Goal: Check status: Check status

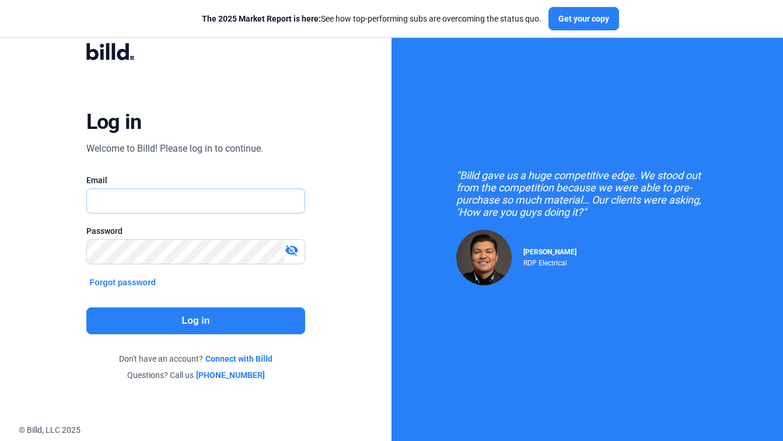
click at [209, 197] on input "text" at bounding box center [190, 201] width 206 height 24
click at [241, 196] on input "text" at bounding box center [196, 201] width 218 height 24
paste input "[EMAIL_ADDRESS][DOMAIN_NAME]"
type input "[EMAIL_ADDRESS][DOMAIN_NAME]"
click at [240, 278] on div "Log in Welcome to Billd! Please log in to continue. Email [EMAIL_ADDRESS][DOMAI…" at bounding box center [196, 211] width 282 height 369
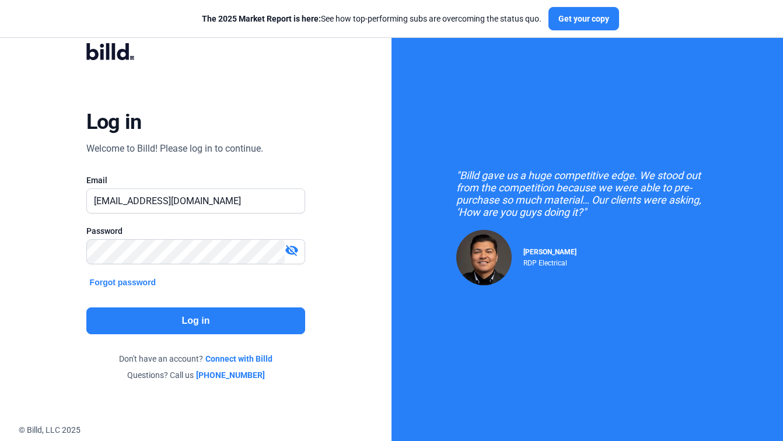
click at [212, 316] on button "Log in" at bounding box center [195, 320] width 219 height 27
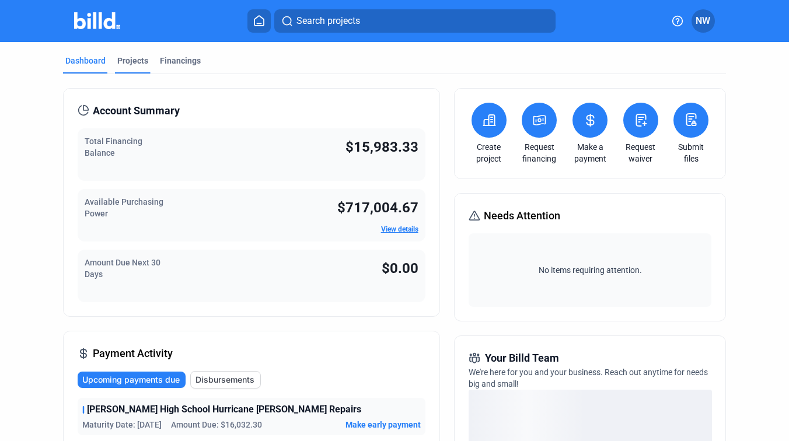
click at [140, 57] on div "Projects" at bounding box center [132, 61] width 31 height 12
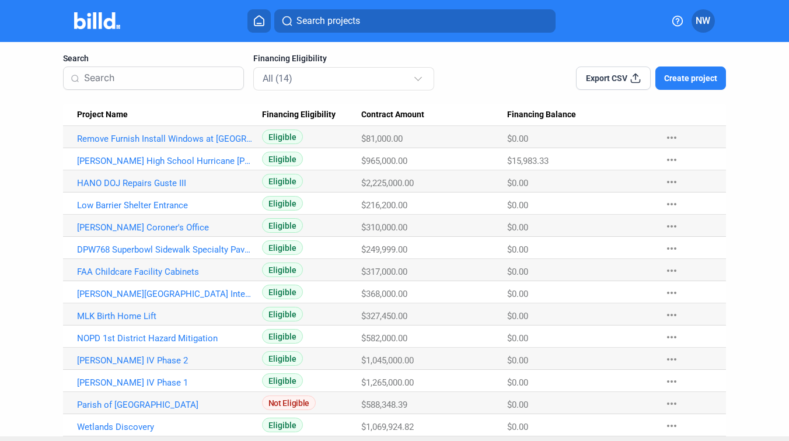
scroll to position [94, 0]
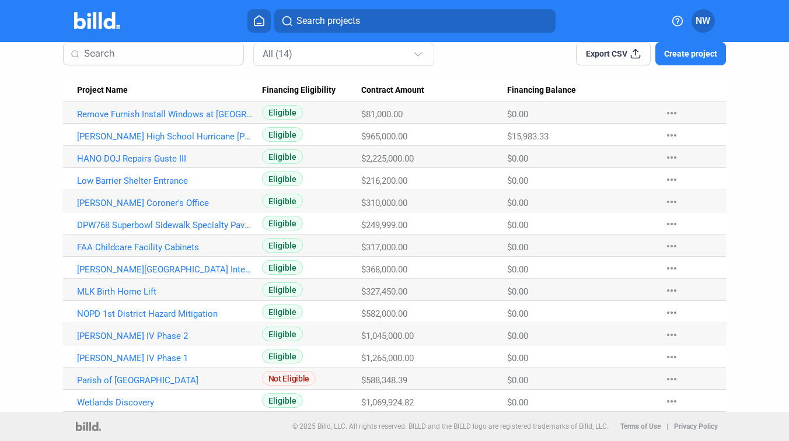
click at [472, 56] on div "Export CSV Create project" at bounding box center [593, 46] width 265 height 37
click at [148, 200] on link "[PERSON_NAME] Coroner's Office" at bounding box center [165, 203] width 176 height 11
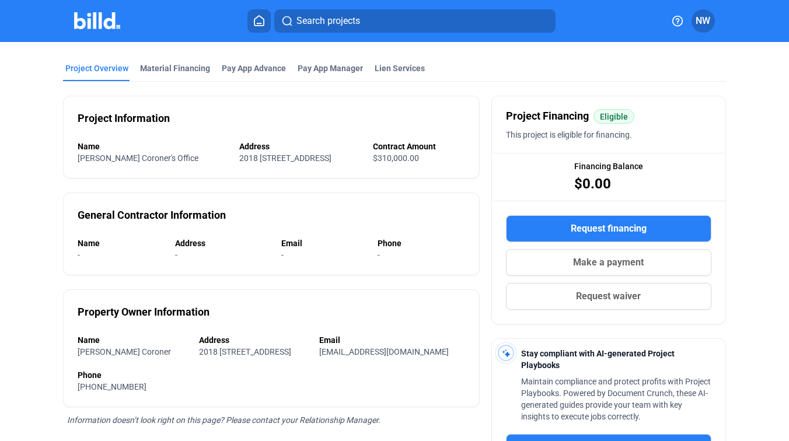
scroll to position [22, 0]
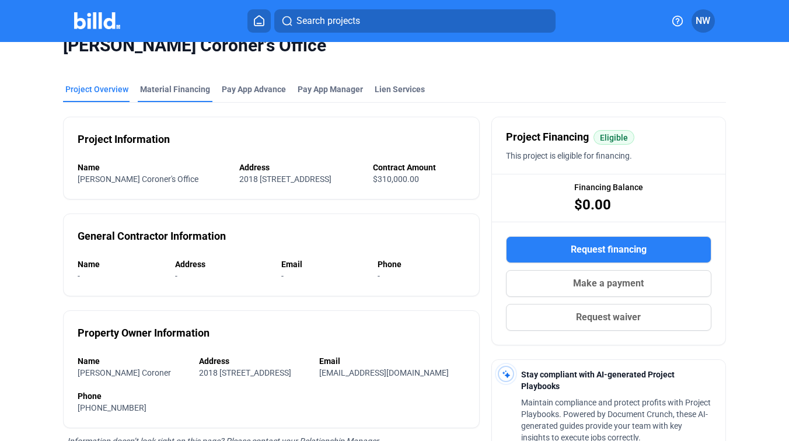
click at [167, 87] on div "Material Financing" at bounding box center [175, 89] width 70 height 12
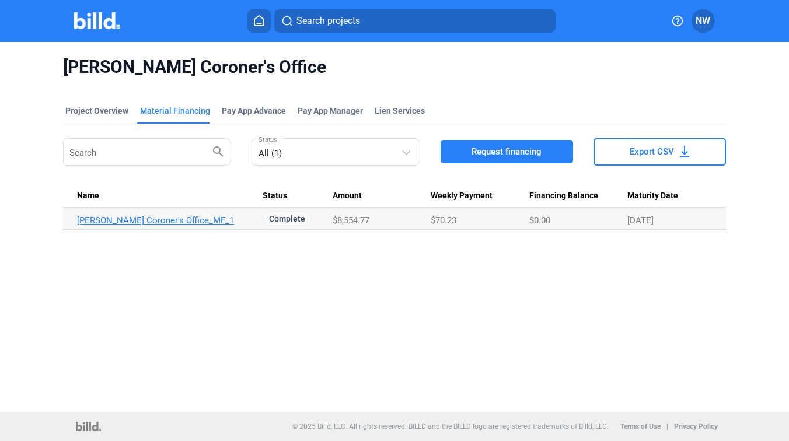
click at [197, 218] on link "[PERSON_NAME] Coroner's Office_MF_1" at bounding box center [165, 220] width 176 height 11
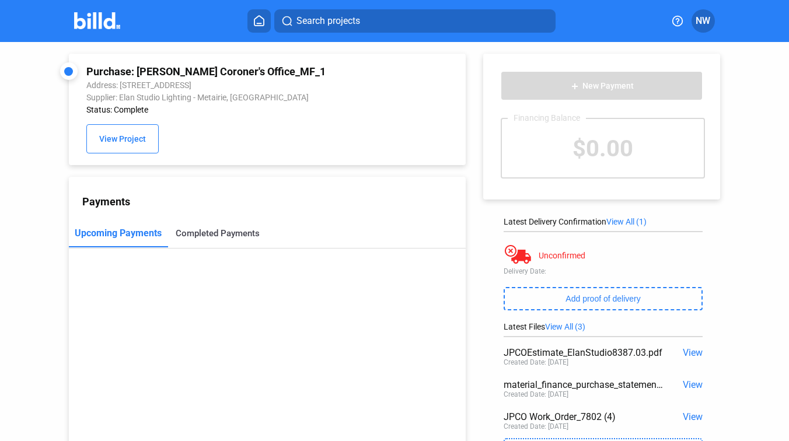
click at [235, 238] on div "Completed Payments" at bounding box center [218, 233] width 84 height 11
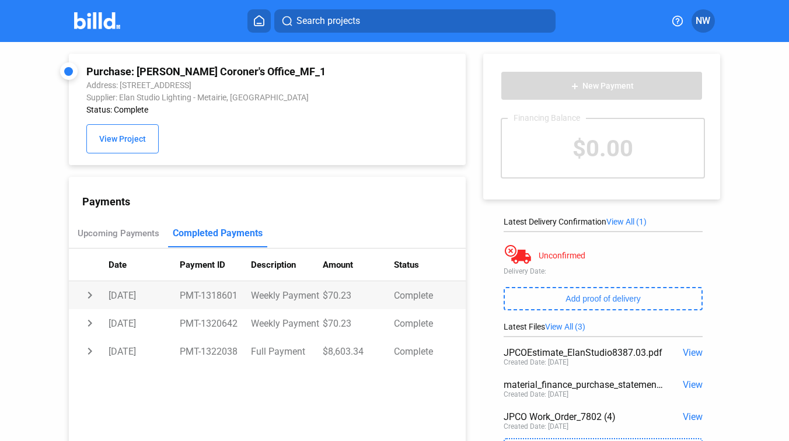
click at [281, 297] on td "Weekly Payment" at bounding box center [286, 295] width 71 height 28
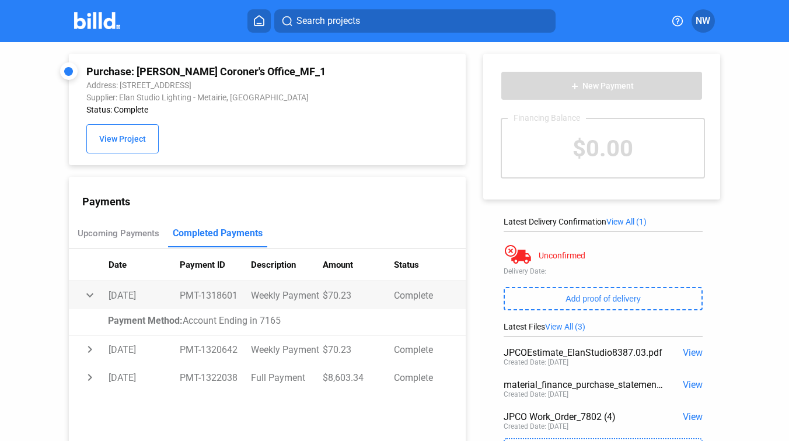
click at [281, 297] on td "Weekly Payment" at bounding box center [286, 295] width 71 height 28
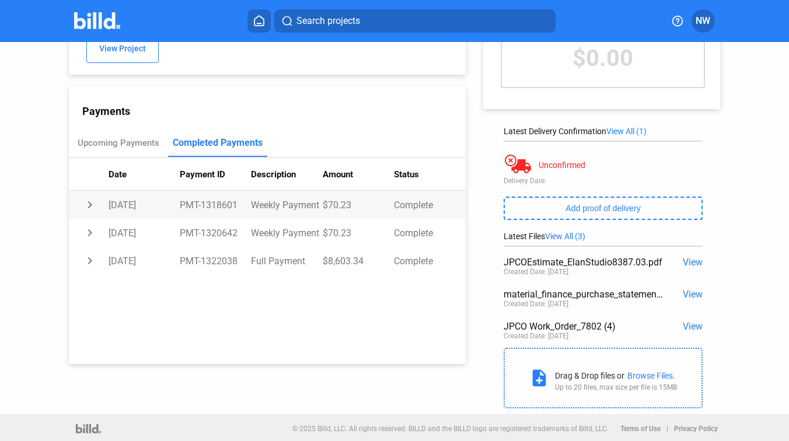
scroll to position [93, 0]
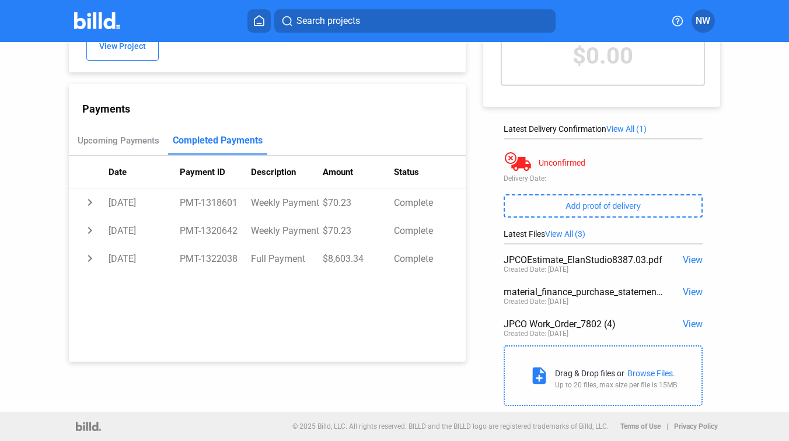
click at [684, 289] on span "View" at bounding box center [693, 291] width 20 height 11
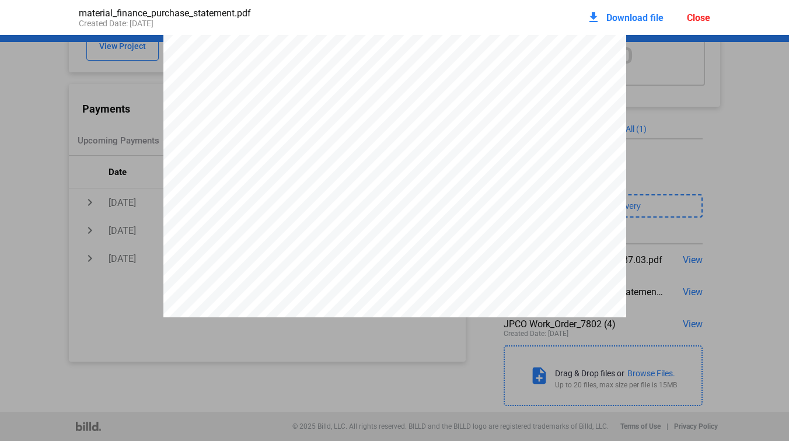
scroll to position [0, 0]
click at [639, 20] on span "Download file" at bounding box center [634, 17] width 57 height 11
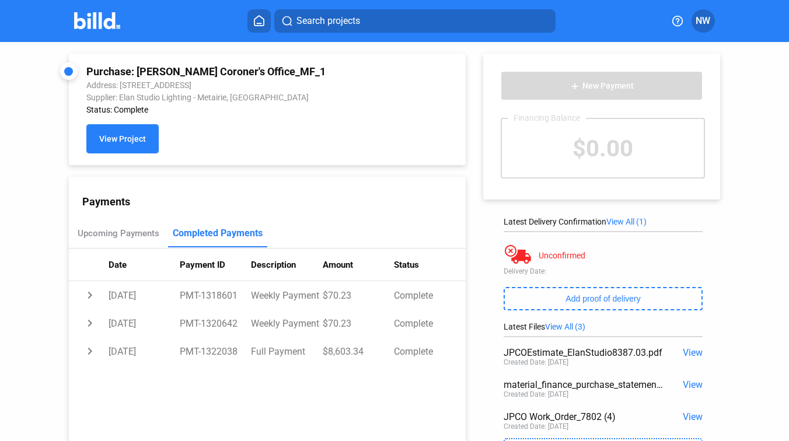
click at [131, 132] on button "View Project" at bounding box center [122, 138] width 72 height 29
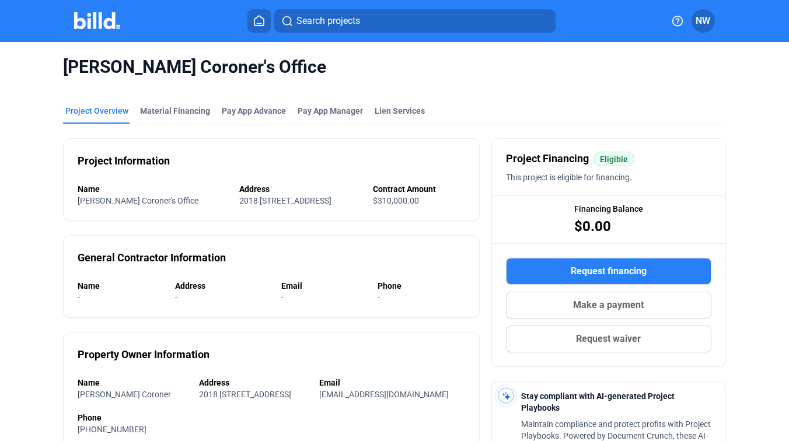
click at [92, 22] on img at bounding box center [97, 20] width 46 height 17
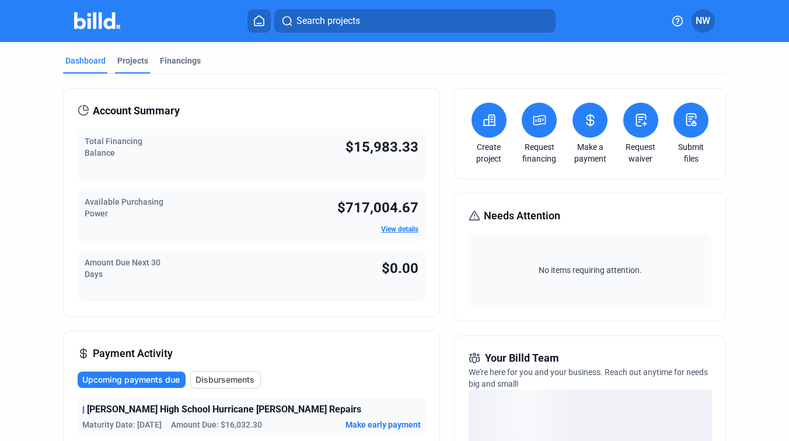
click at [136, 61] on div "Projects" at bounding box center [132, 61] width 31 height 12
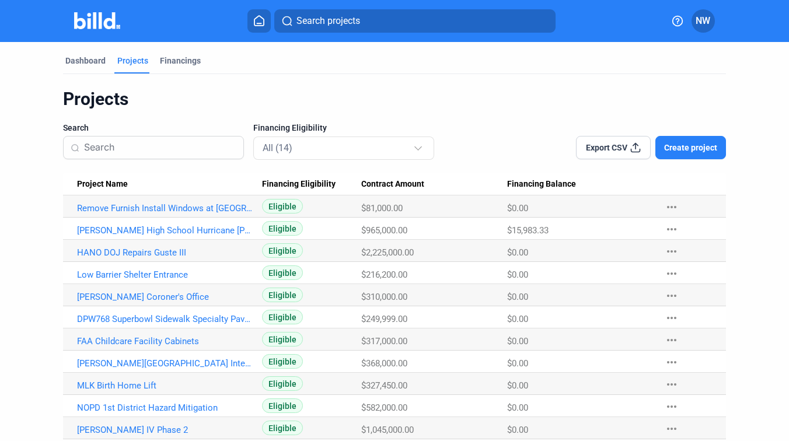
click at [249, 161] on div "Projects Search Financing Eligibility All (14) Export CSV Create project Projec…" at bounding box center [394, 297] width 663 height 418
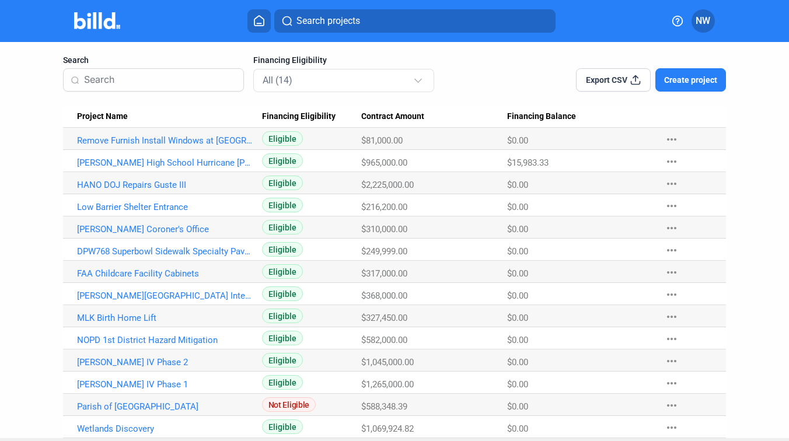
scroll to position [94, 0]
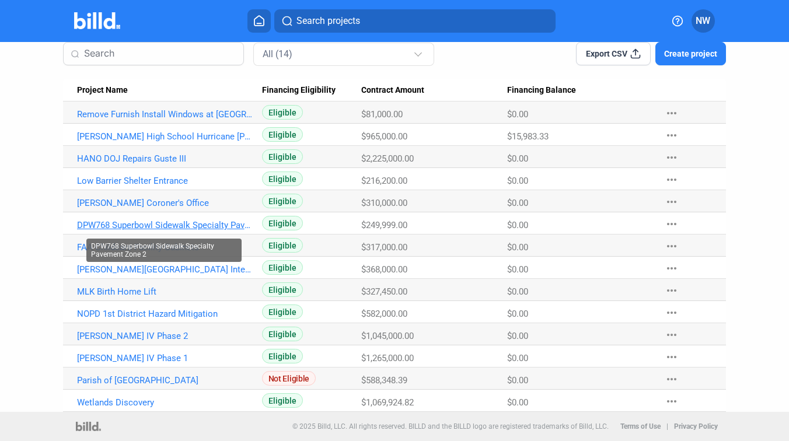
click at [186, 223] on link "DPW768 Superbowl Sidewalk Specialty Pavement Zone 2" at bounding box center [165, 225] width 176 height 11
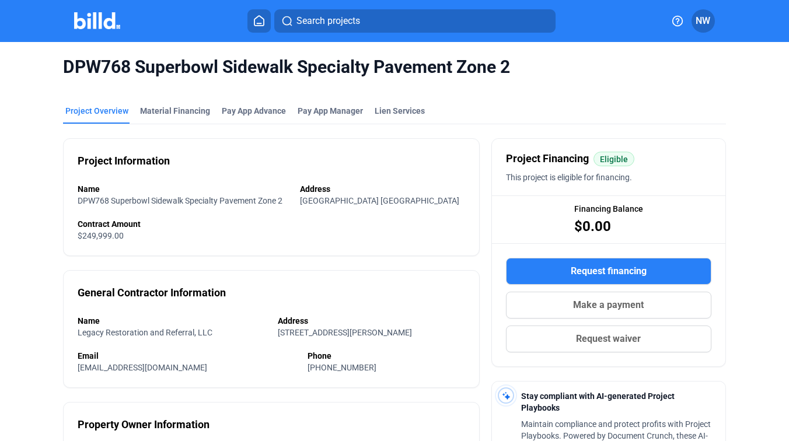
click at [176, 103] on mat-tab-group "Project Overview Material Financing Pay App Advance Pay App Manager Lien Servic…" at bounding box center [394, 371] width 663 height 558
click at [173, 111] on div "Material Financing" at bounding box center [175, 111] width 70 height 12
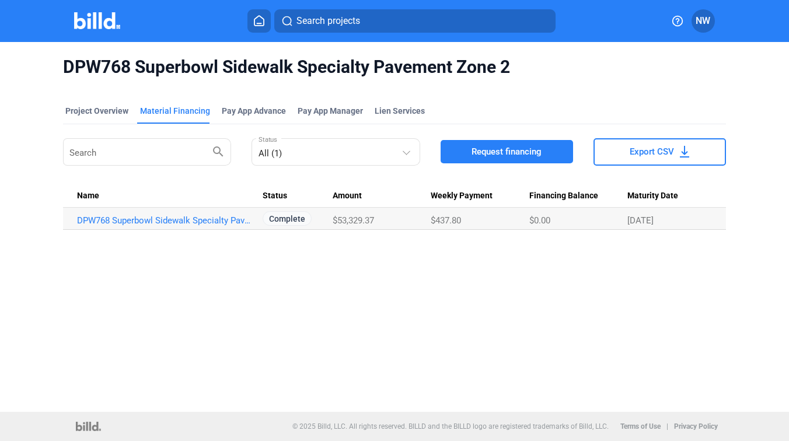
click at [109, 14] on img at bounding box center [97, 20] width 46 height 17
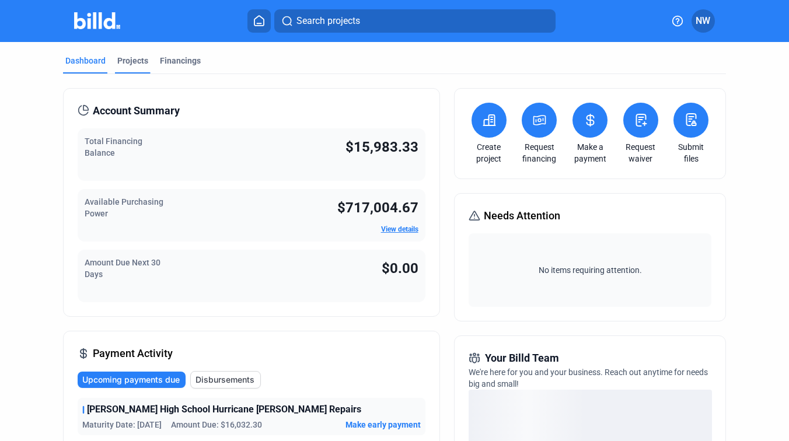
click at [135, 64] on div "Projects" at bounding box center [132, 61] width 31 height 12
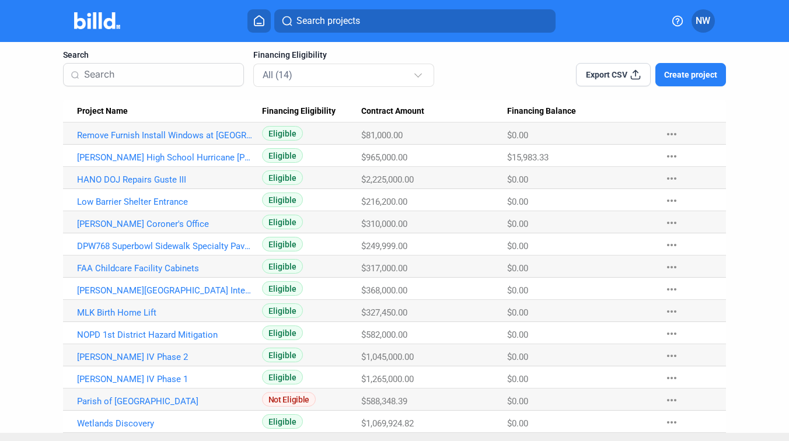
scroll to position [94, 0]
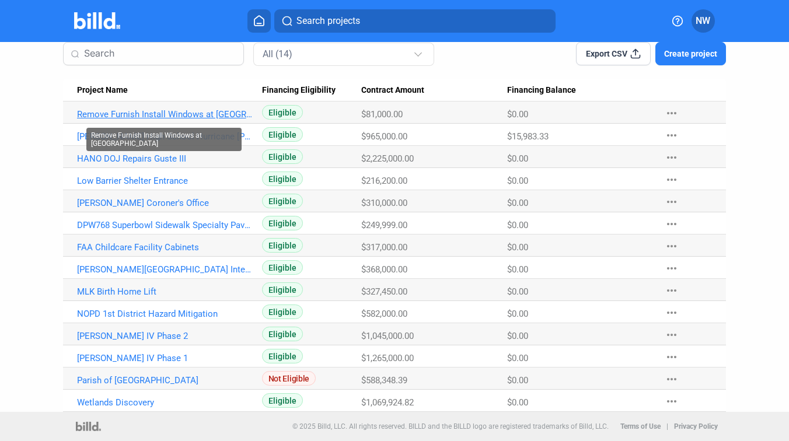
click at [170, 109] on link "Remove Furnish Install Windows at [GEOGRAPHIC_DATA]" at bounding box center [165, 114] width 176 height 11
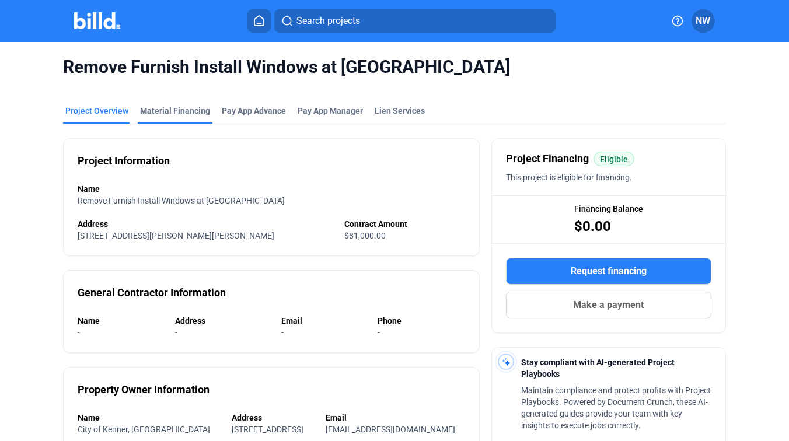
click at [173, 107] on div "Material Financing" at bounding box center [175, 111] width 70 height 12
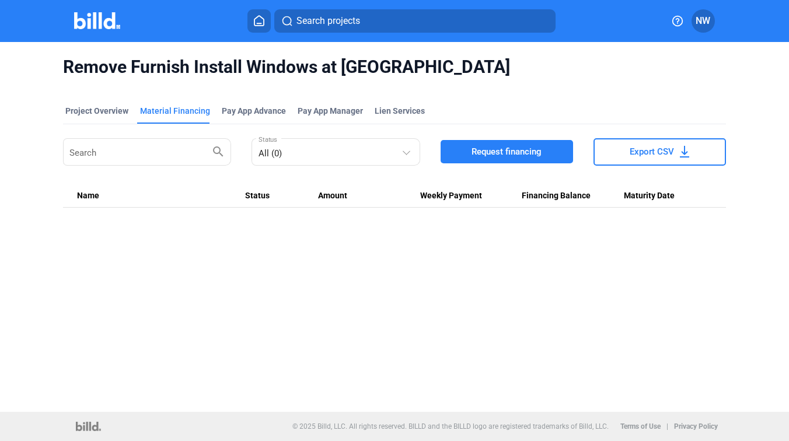
click at [105, 16] on img at bounding box center [97, 20] width 46 height 17
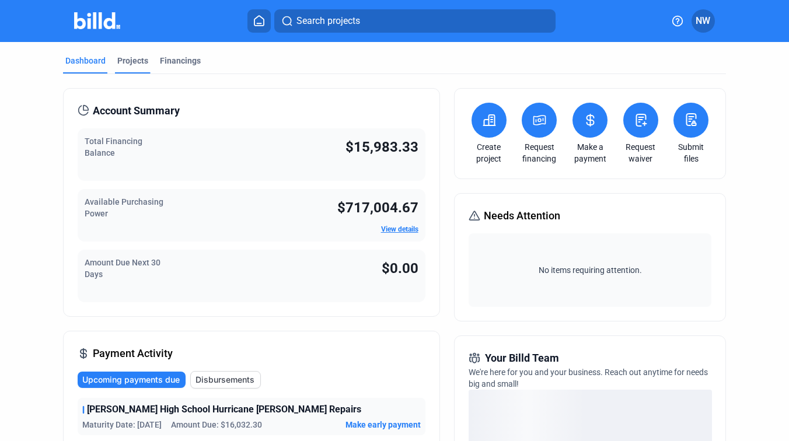
click at [123, 62] on div "Projects" at bounding box center [132, 61] width 31 height 12
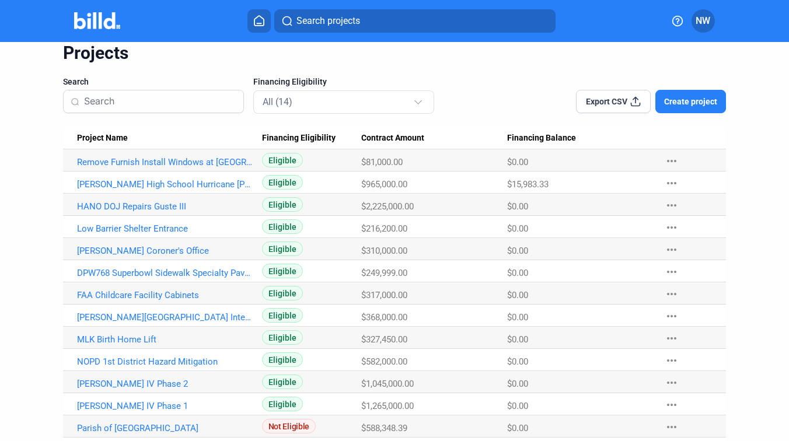
scroll to position [55, 0]
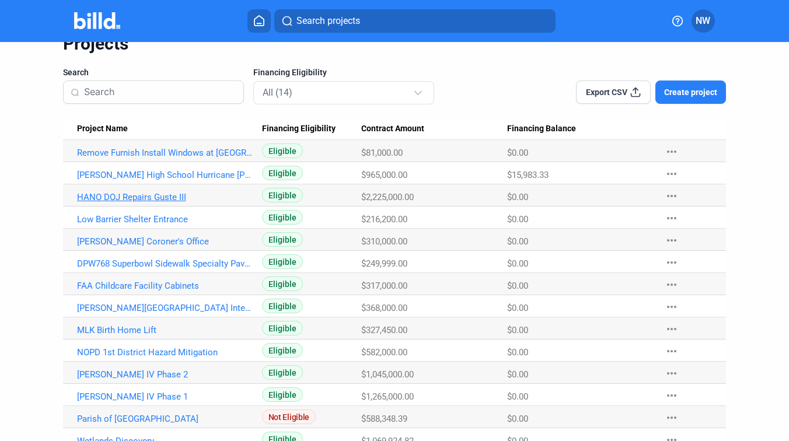
click at [153, 195] on link "HANO DOJ Repairs Guste III" at bounding box center [165, 197] width 176 height 11
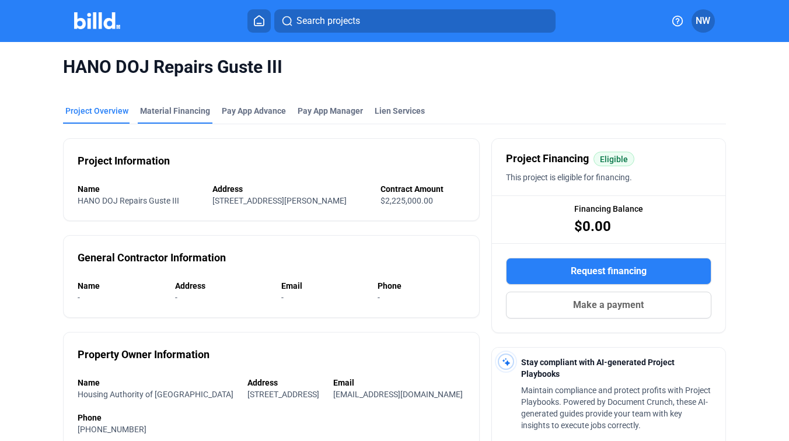
click at [173, 106] on div "Material Financing" at bounding box center [175, 111] width 70 height 12
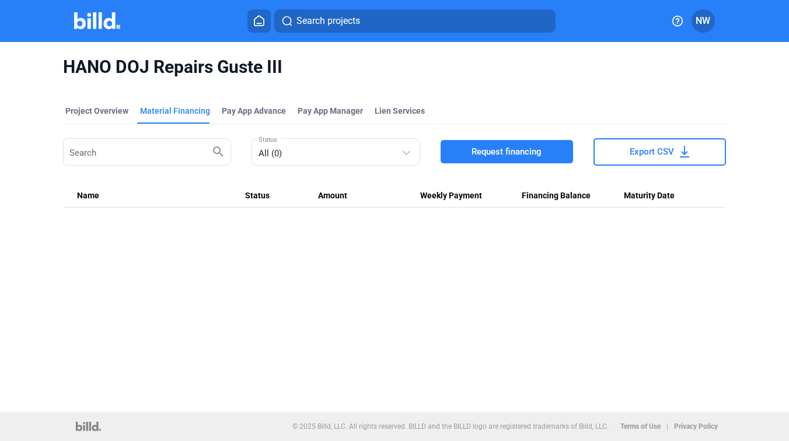
click at [104, 25] on img at bounding box center [97, 20] width 46 height 17
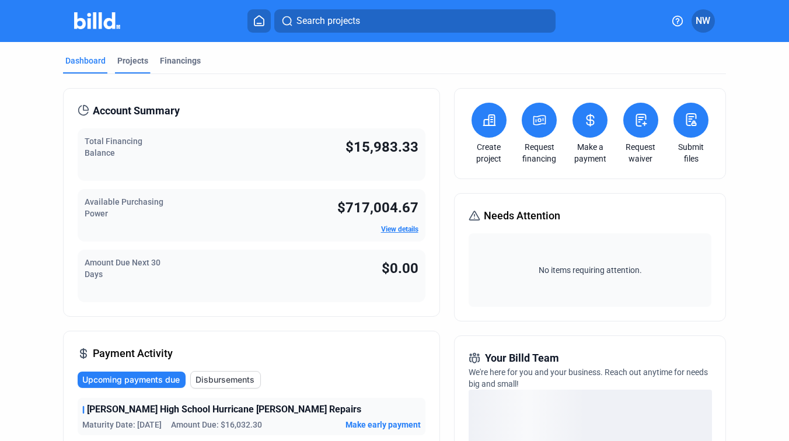
click at [125, 61] on div "Projects" at bounding box center [132, 61] width 31 height 12
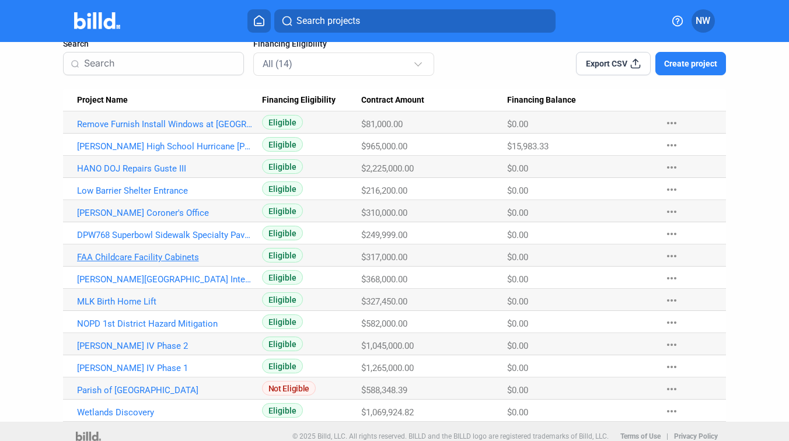
scroll to position [94, 0]
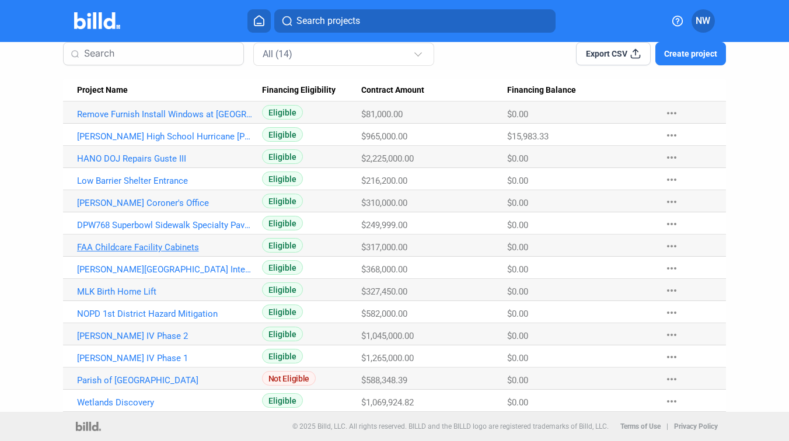
click at [153, 244] on link "FAA Childcare Facility Cabinets" at bounding box center [165, 247] width 176 height 11
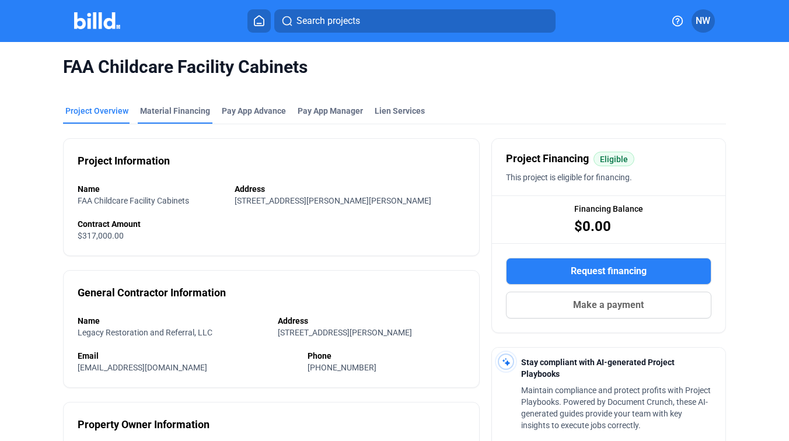
click at [187, 113] on div "Material Financing" at bounding box center [175, 111] width 70 height 12
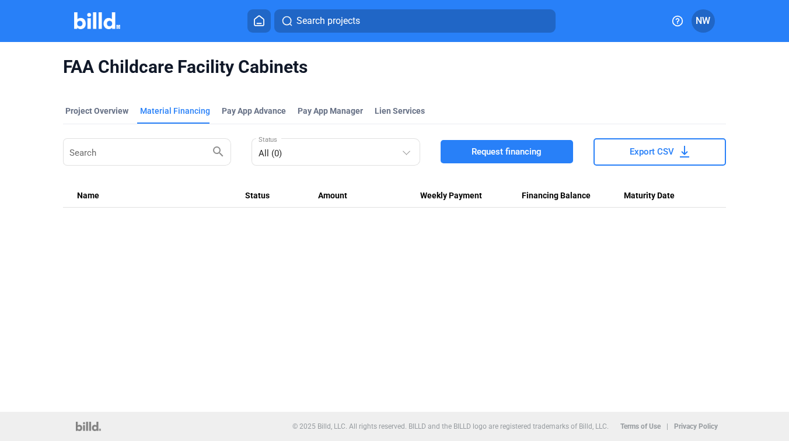
click at [98, 12] on img at bounding box center [97, 20] width 46 height 17
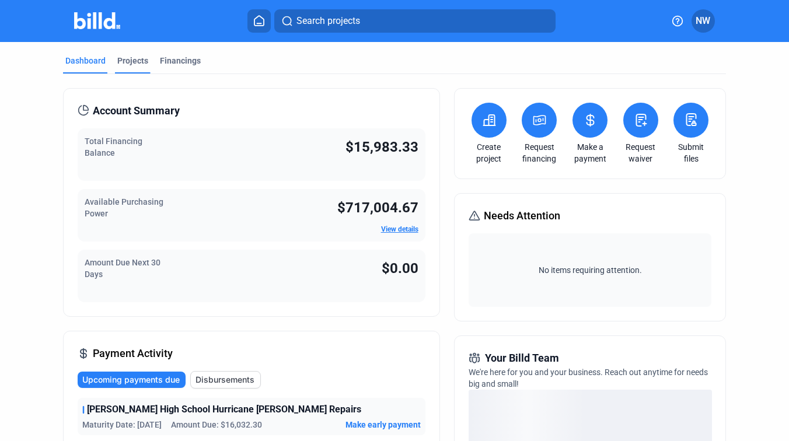
click at [136, 62] on div "Projects" at bounding box center [132, 61] width 31 height 12
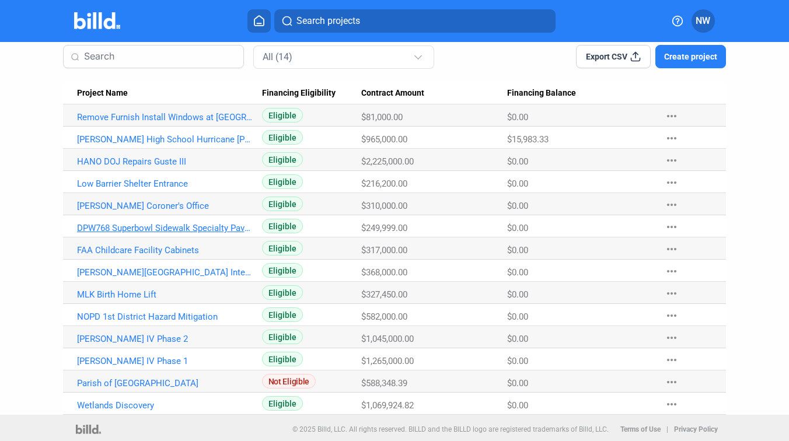
scroll to position [94, 0]
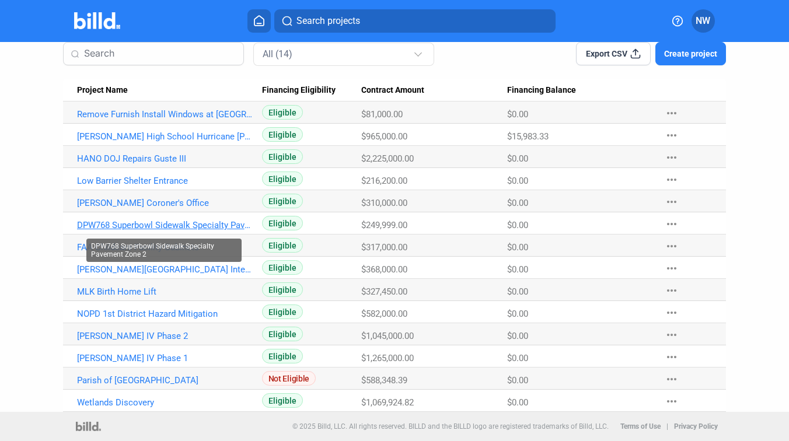
click at [134, 224] on link "DPW768 Superbowl Sidewalk Specialty Pavement Zone 2" at bounding box center [165, 225] width 176 height 11
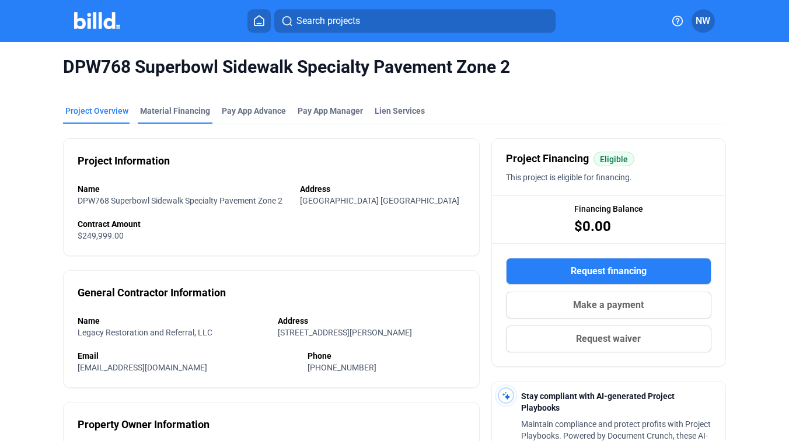
click at [156, 116] on div "Material Financing" at bounding box center [175, 111] width 70 height 12
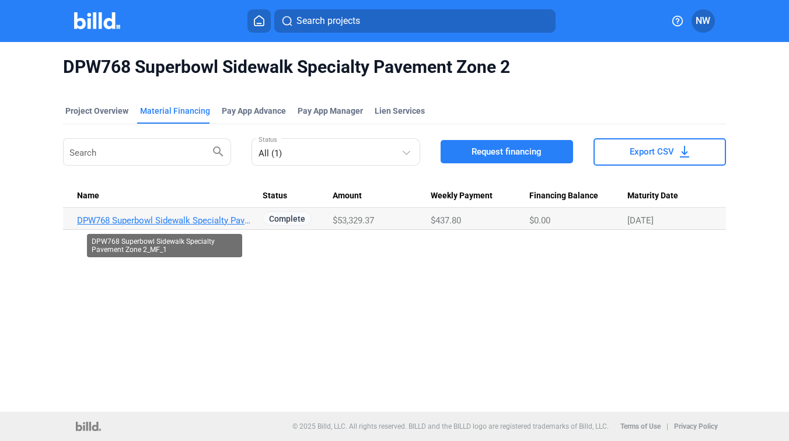
click at [220, 222] on link "DPW768 Superbowl Sidewalk Specialty Pavement Zone 2_MF_1" at bounding box center [165, 220] width 176 height 11
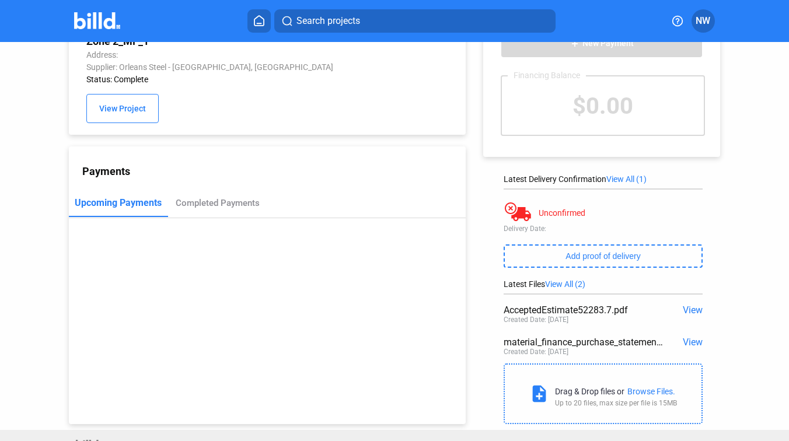
scroll to position [61, 0]
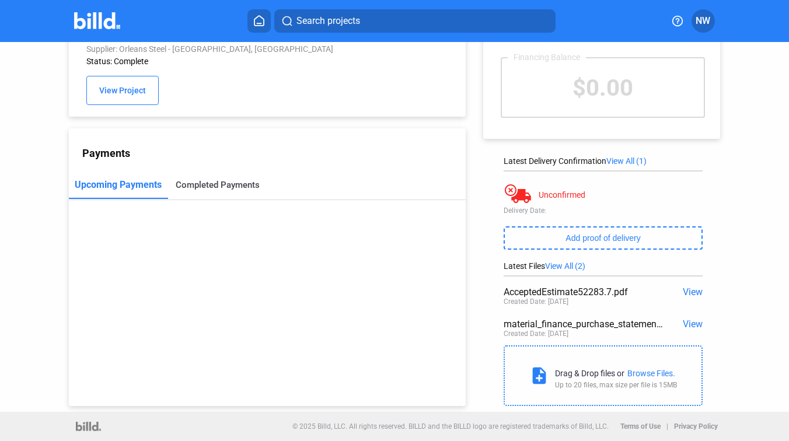
click at [221, 186] on div "Completed Payments" at bounding box center [218, 185] width 84 height 11
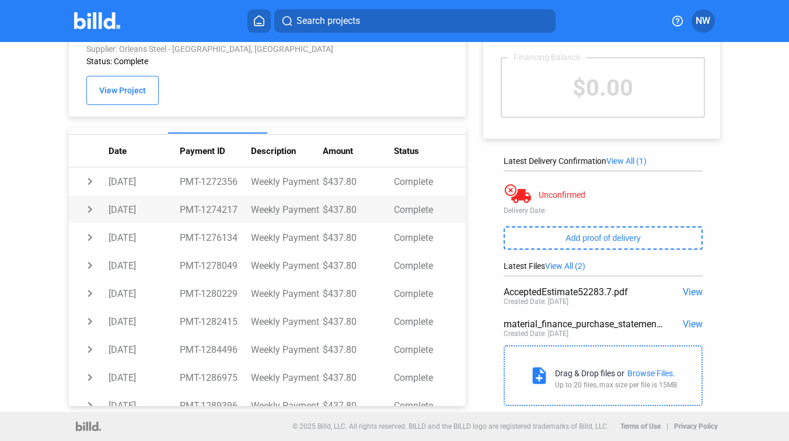
scroll to position [66, 0]
click at [690, 320] on span "View" at bounding box center [693, 324] width 20 height 11
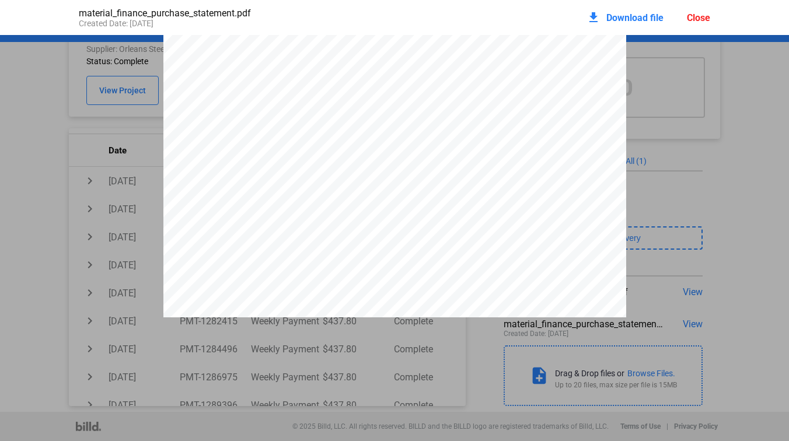
scroll to position [221, 0]
click at [632, 14] on span "Download file" at bounding box center [634, 17] width 57 height 11
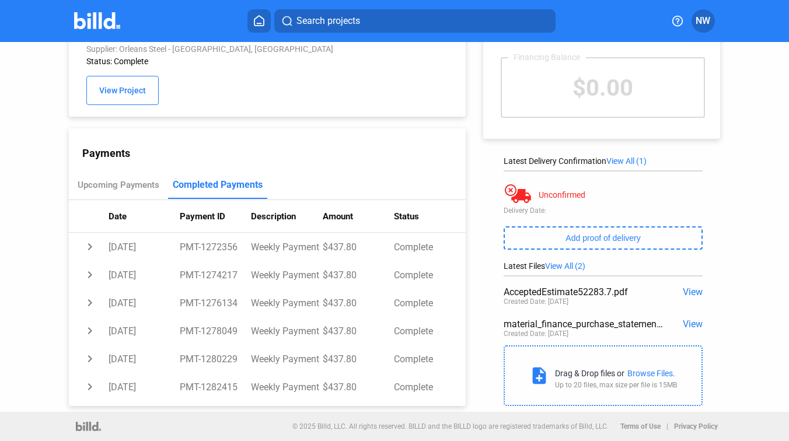
scroll to position [0, 0]
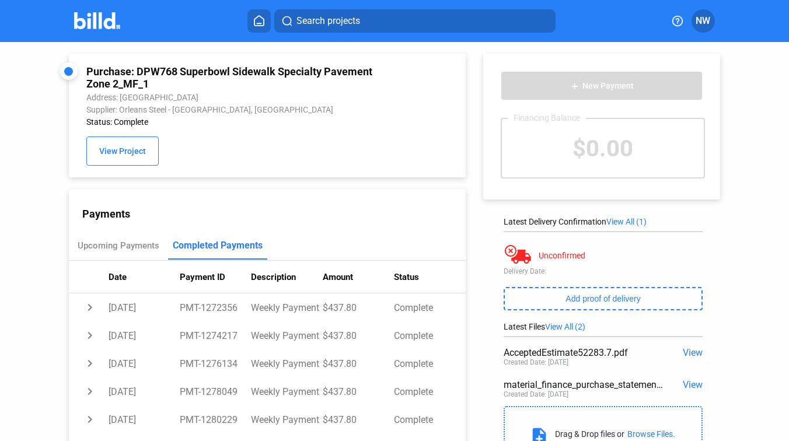
click at [96, 20] on img at bounding box center [97, 20] width 46 height 17
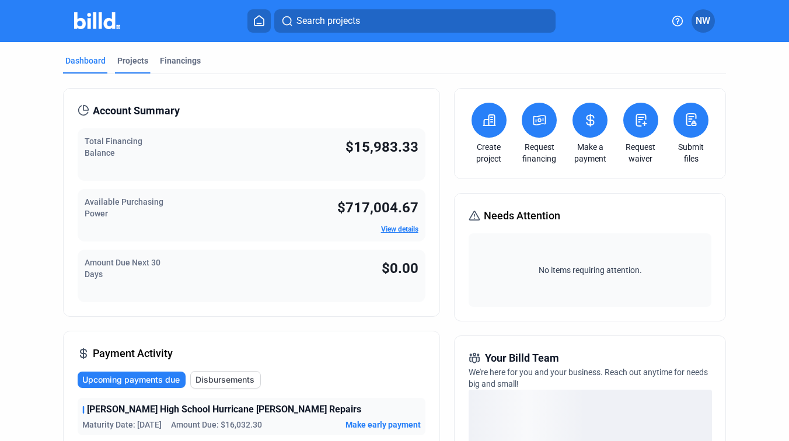
click at [131, 58] on div "Projects" at bounding box center [132, 61] width 31 height 12
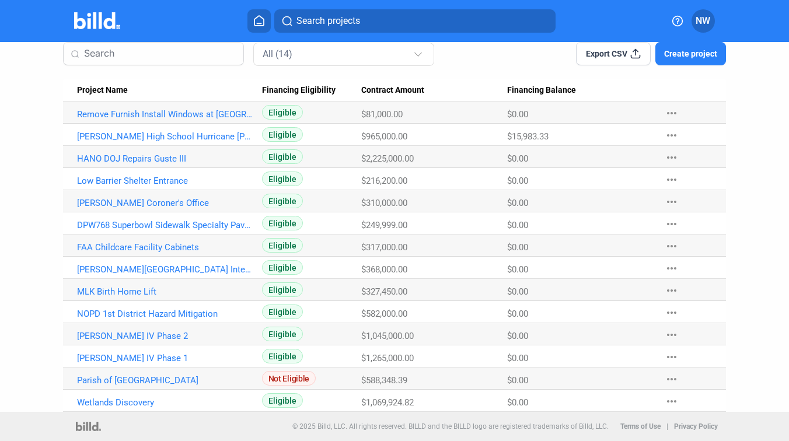
scroll to position [93, 0]
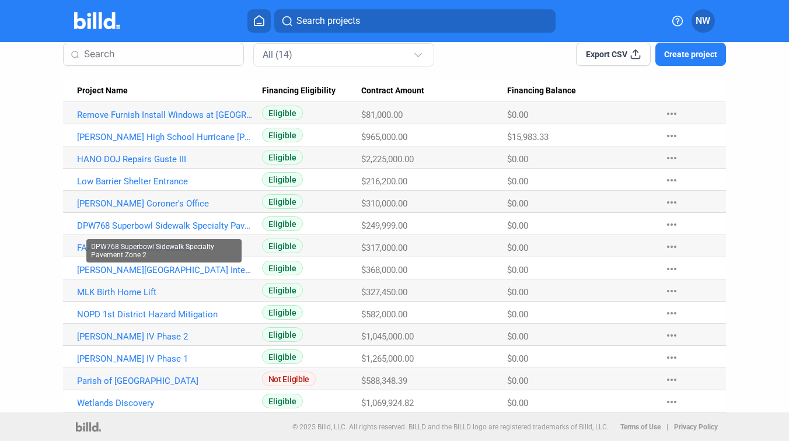
click at [249, 249] on mat-tooltip-component "DPW768 Superbowl Sidewalk Specialty Pavement Zone 2" at bounding box center [164, 251] width 172 height 40
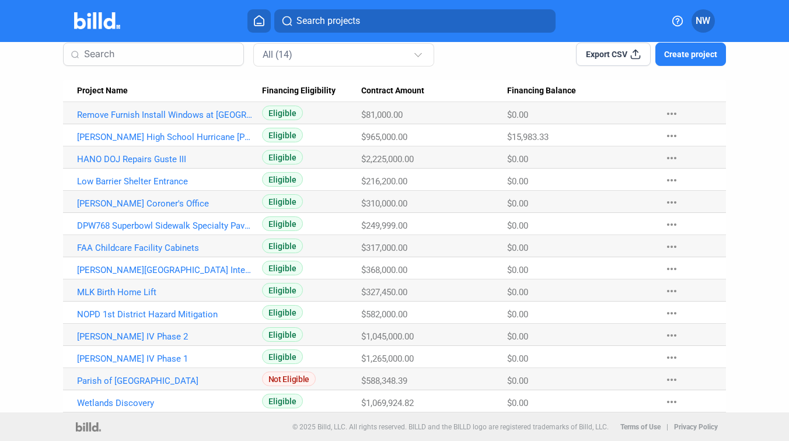
click at [19, 243] on div "Dashboard Projects Financings Projects Search Financing Eligibility All (14) Ex…" at bounding box center [394, 181] width 789 height 464
click at [111, 245] on link "FAA Childcare Facility Cabinets" at bounding box center [165, 248] width 176 height 11
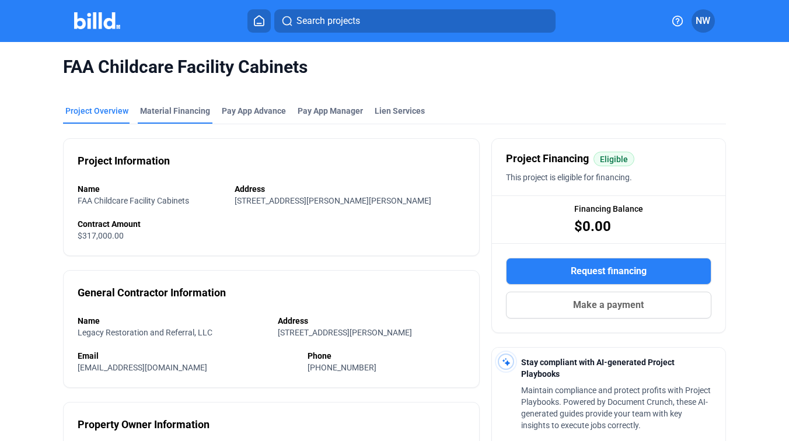
click at [165, 117] on div "Material Financing" at bounding box center [175, 114] width 75 height 19
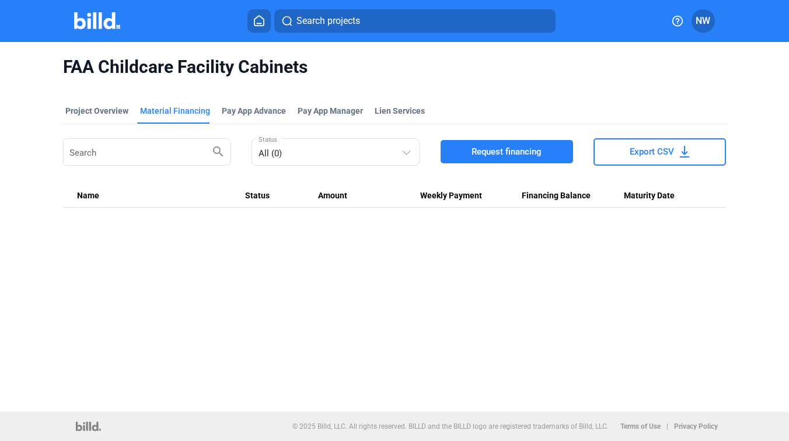
click at [100, 13] on img at bounding box center [97, 20] width 46 height 17
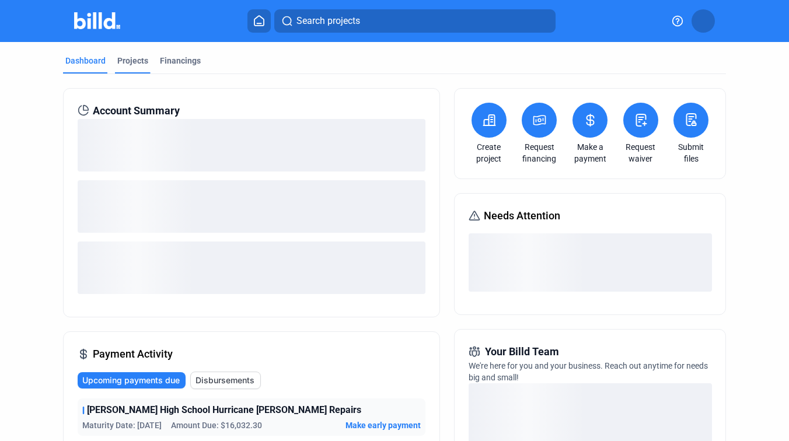
click at [128, 59] on div "Projects" at bounding box center [132, 61] width 31 height 12
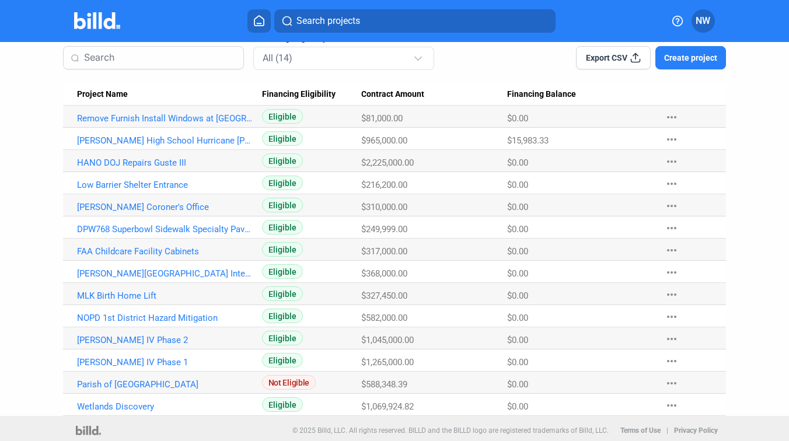
scroll to position [94, 0]
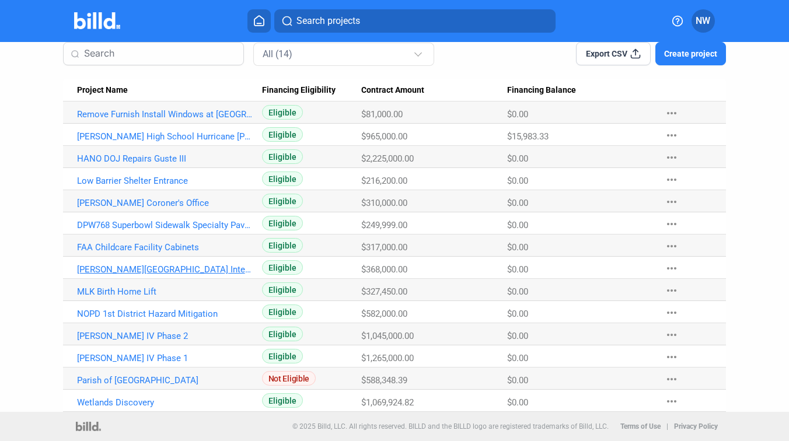
click at [131, 270] on link "[PERSON_NAME][GEOGRAPHIC_DATA] Interior Improvements" at bounding box center [165, 269] width 176 height 11
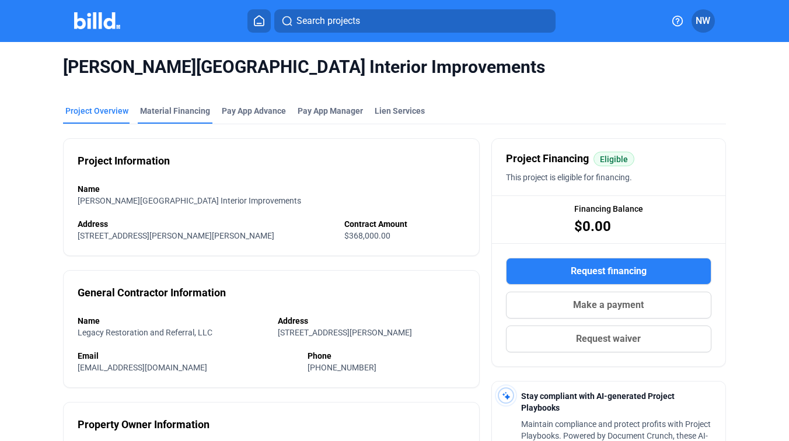
click at [152, 110] on div "Material Financing" at bounding box center [175, 111] width 70 height 12
